Goal: Check status: Check status

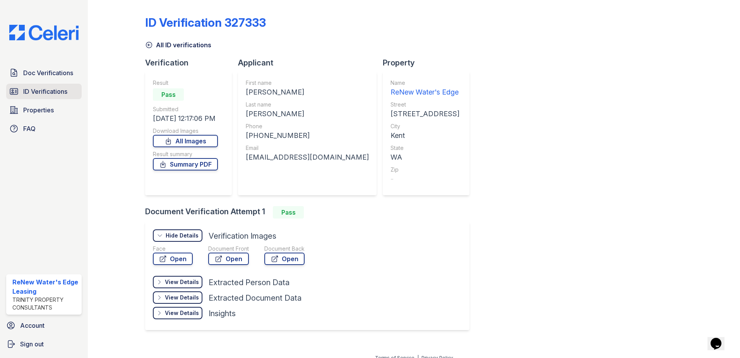
click at [26, 90] on span "ID Verifications" at bounding box center [45, 91] width 44 height 9
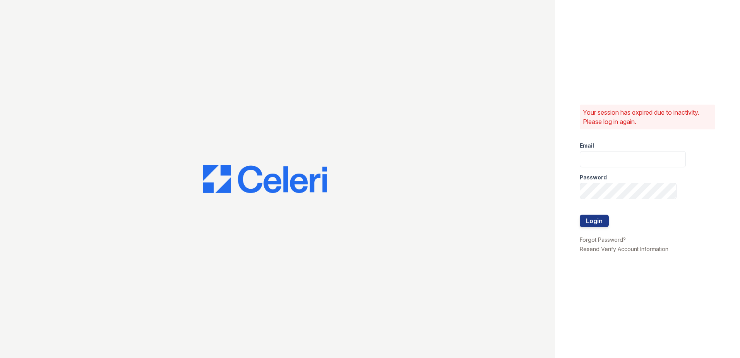
type input "[EMAIL_ADDRESS][DOMAIN_NAME]"
click at [597, 221] on button "Login" at bounding box center [594, 220] width 29 height 12
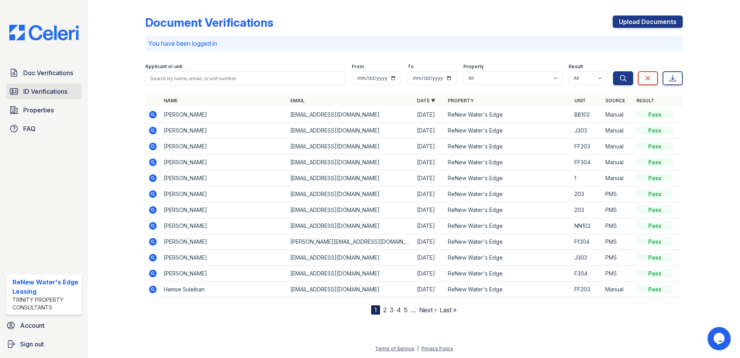
click at [33, 85] on link "ID Verifications" at bounding box center [43, 91] width 75 height 15
